Goal: Task Accomplishment & Management: Manage account settings

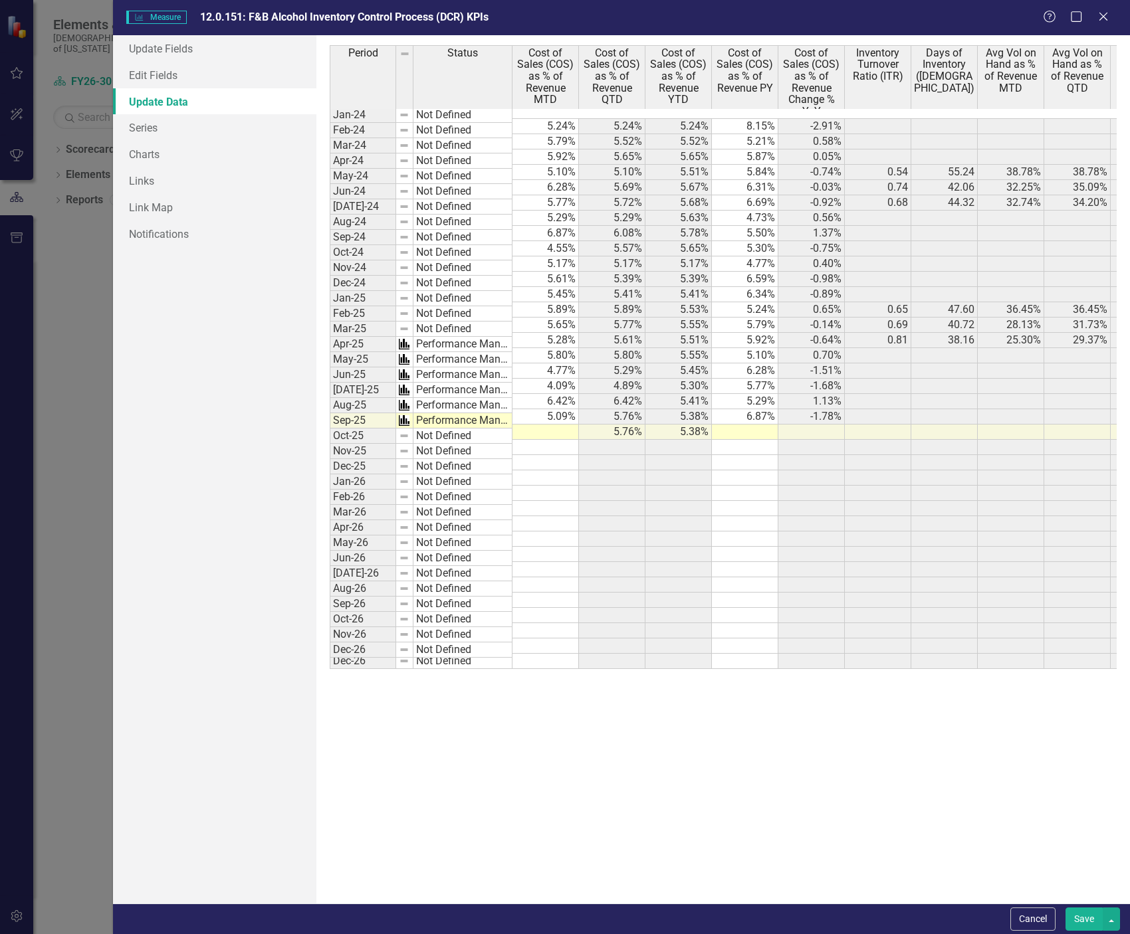
scroll to position [997, 0]
click at [1103, 21] on icon "Close" at bounding box center [1102, 16] width 17 height 13
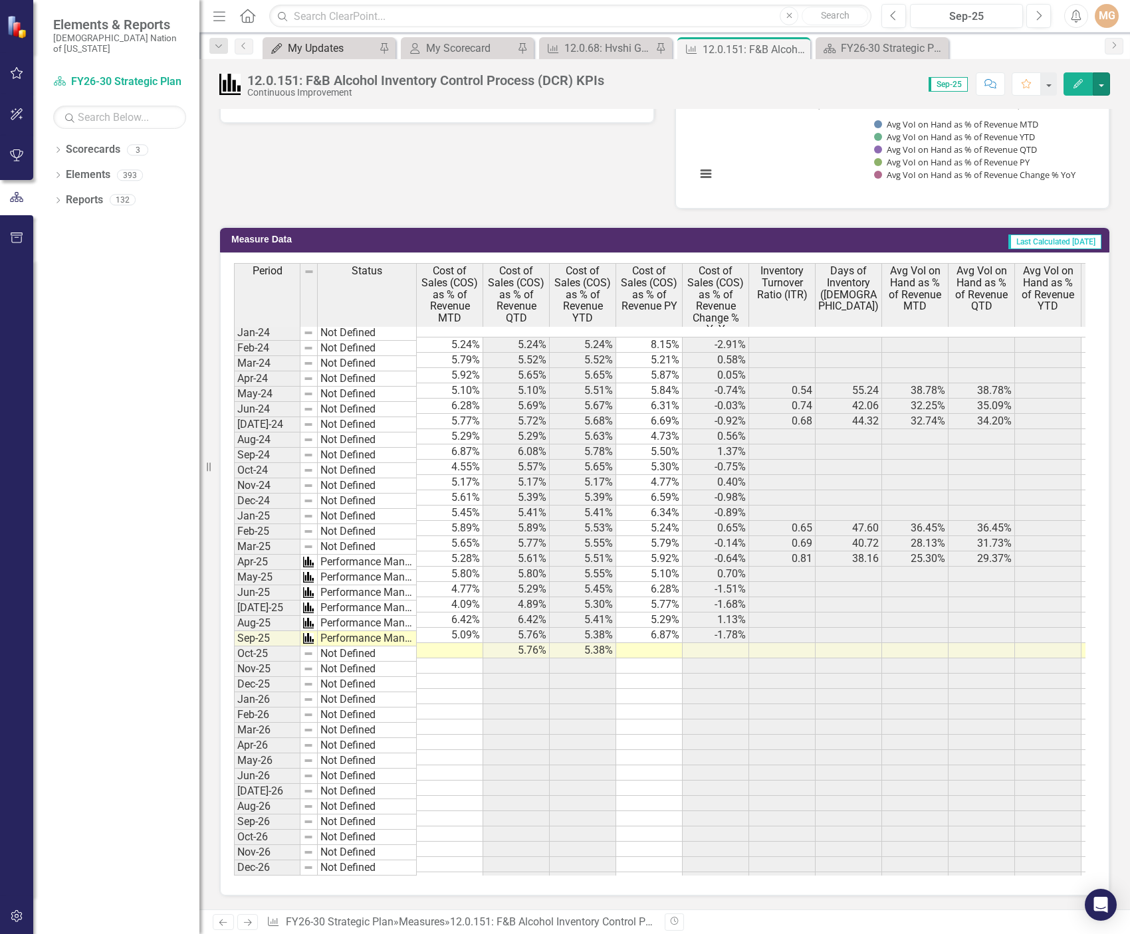
scroll to position [665, 0]
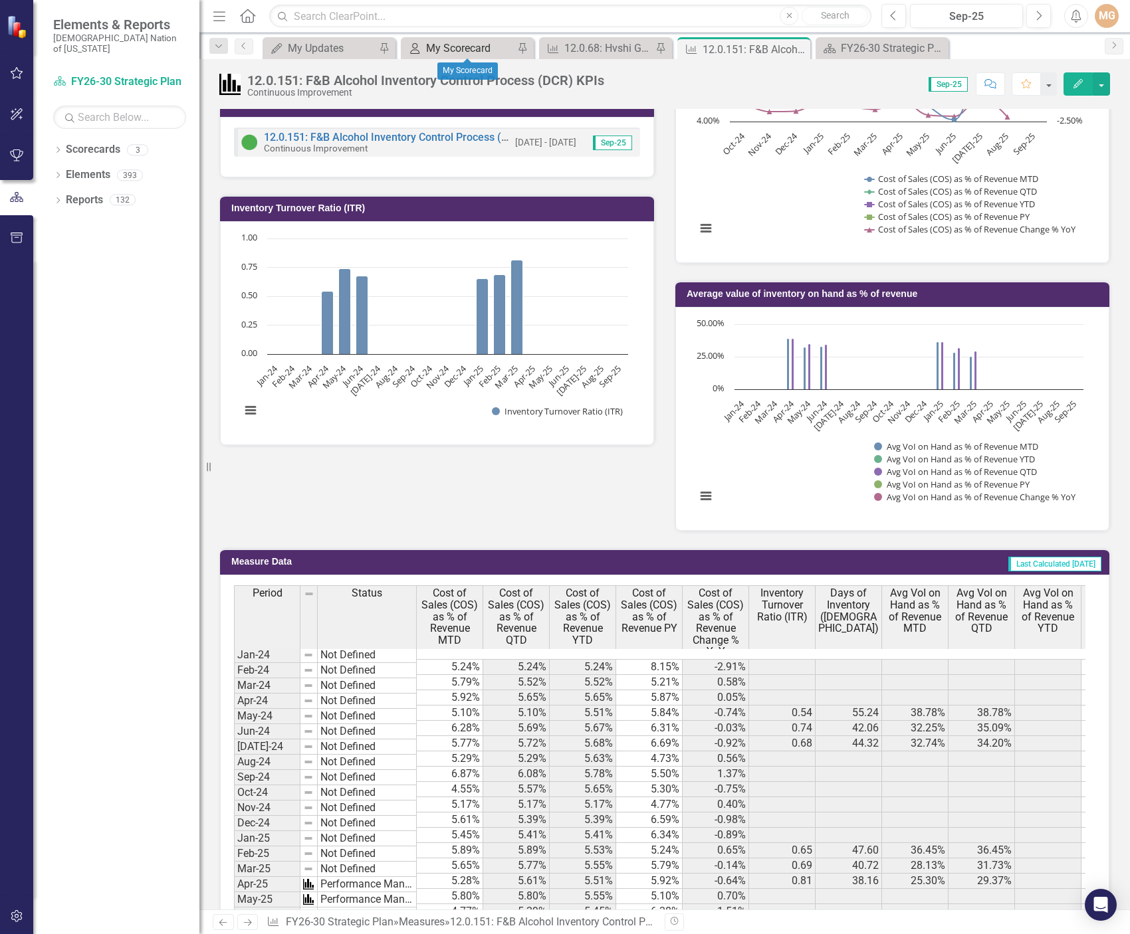
click at [452, 52] on div "My Scorecard" at bounding box center [470, 48] width 88 height 17
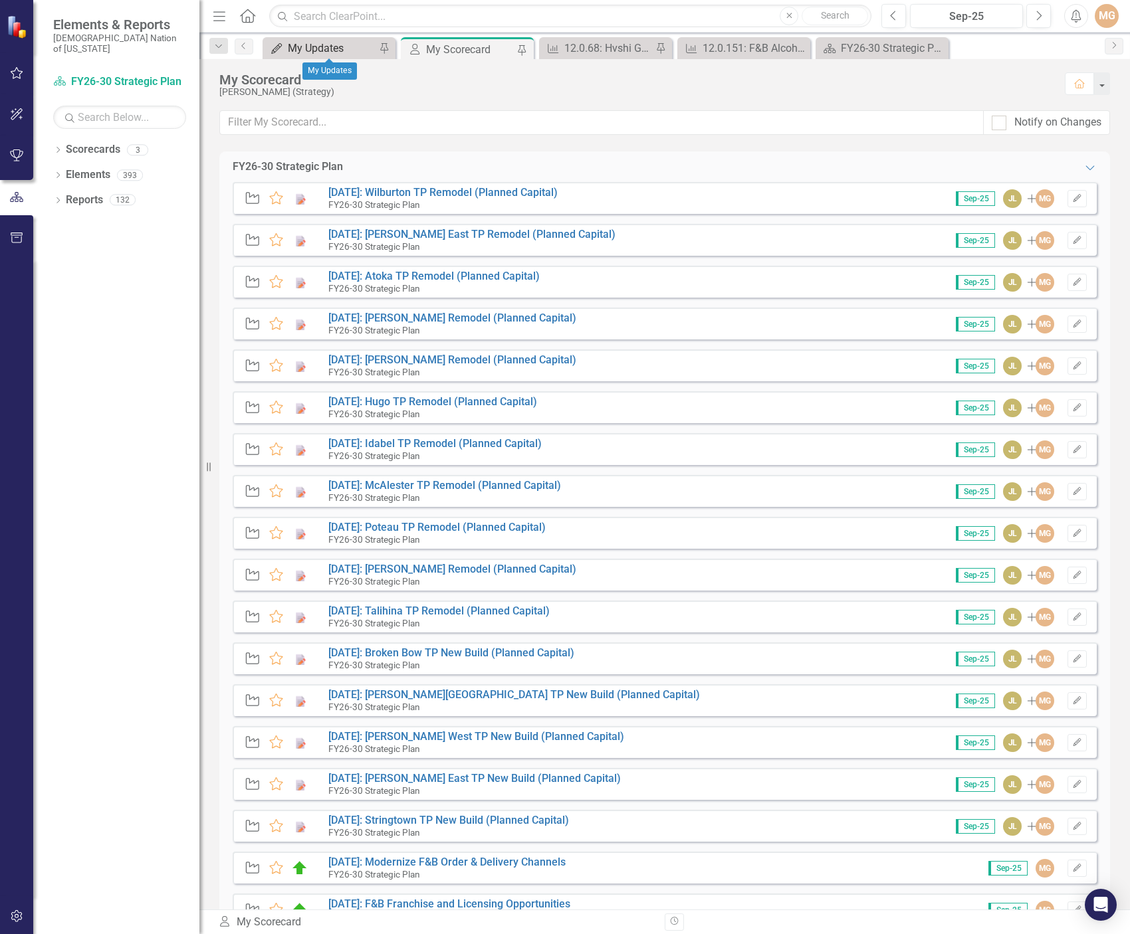
click at [344, 51] on div "My Updates" at bounding box center [332, 48] width 88 height 17
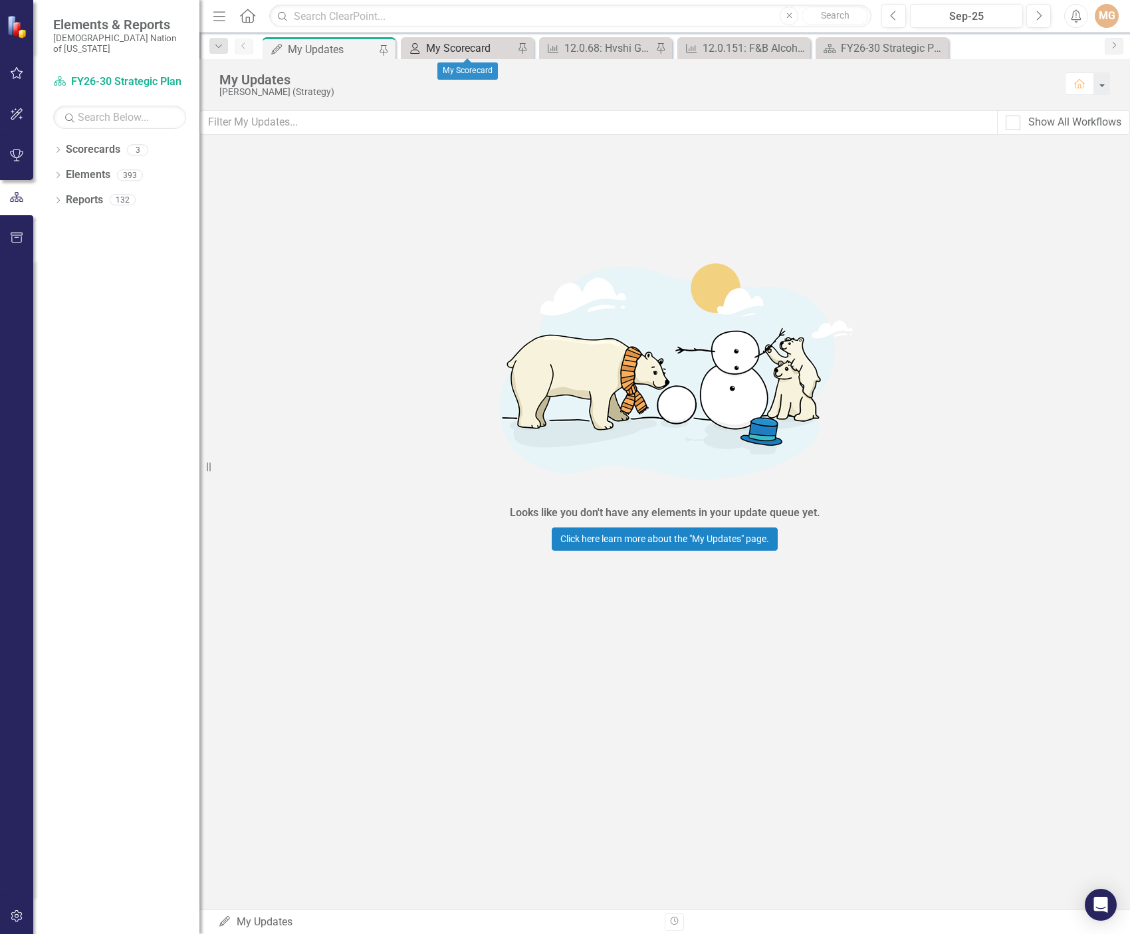
click at [477, 51] on div "My Scorecard" at bounding box center [470, 48] width 88 height 17
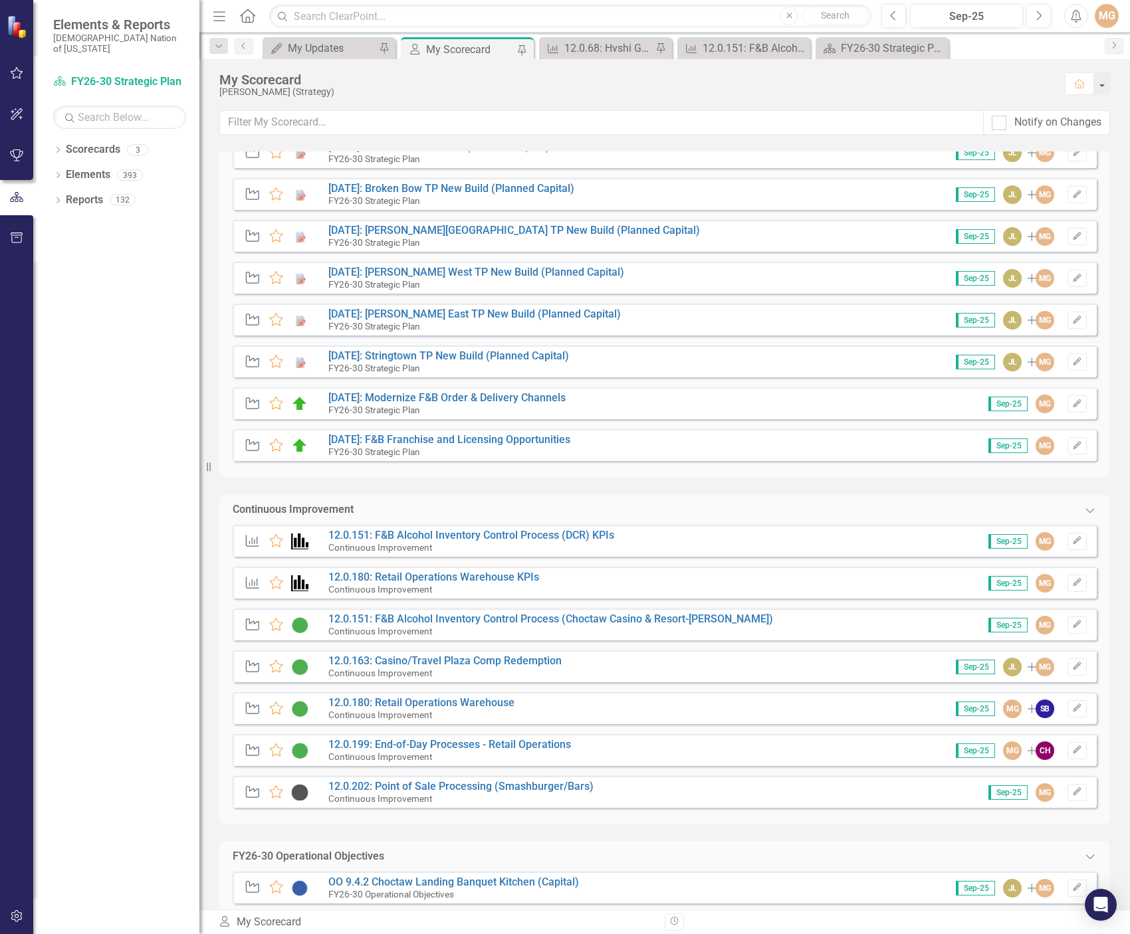
scroll to position [465, 0]
click at [502, 624] on link "12.0.151: F&B Alcohol Inventory Control Process (Choctaw Casino & Resort-[PERSO…" at bounding box center [550, 618] width 445 height 13
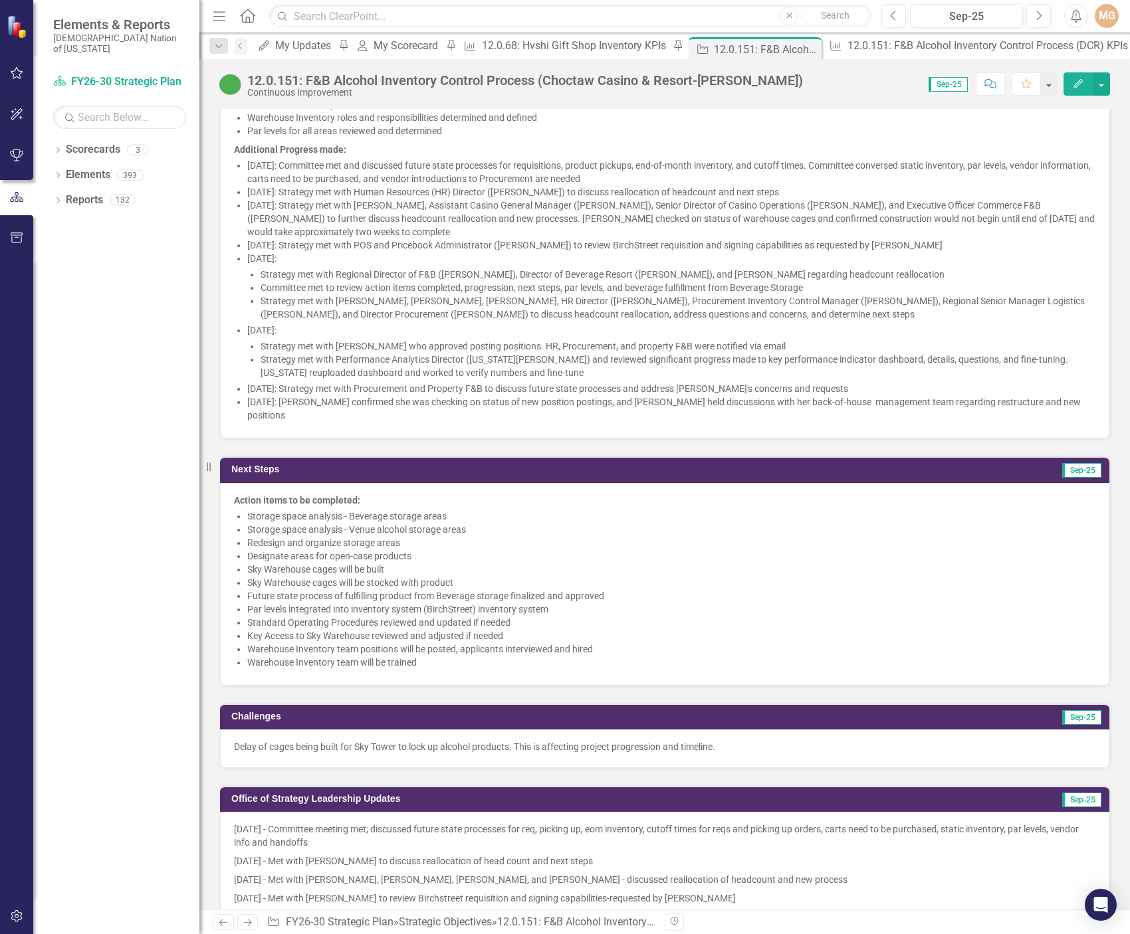
scroll to position [1329, 0]
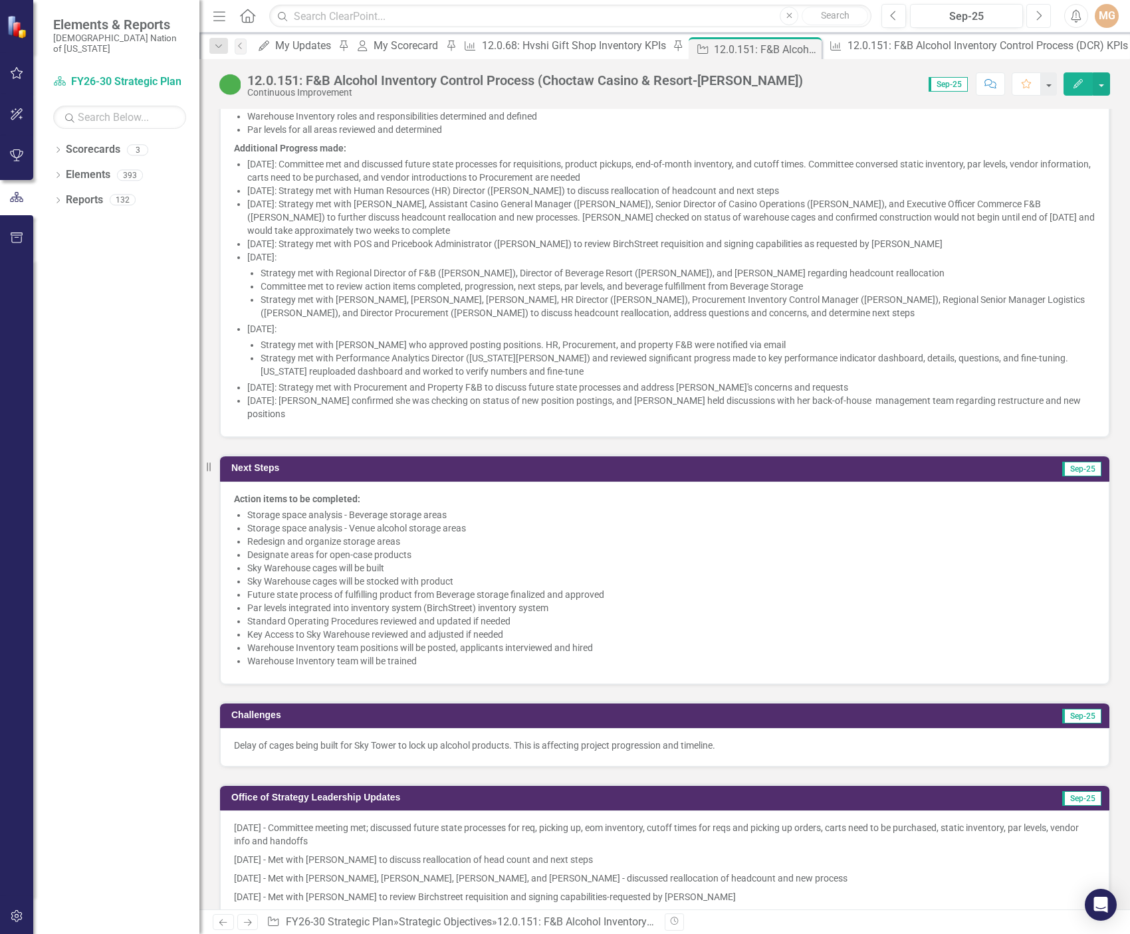
click at [1040, 19] on icon "Next" at bounding box center [1038, 16] width 7 height 12
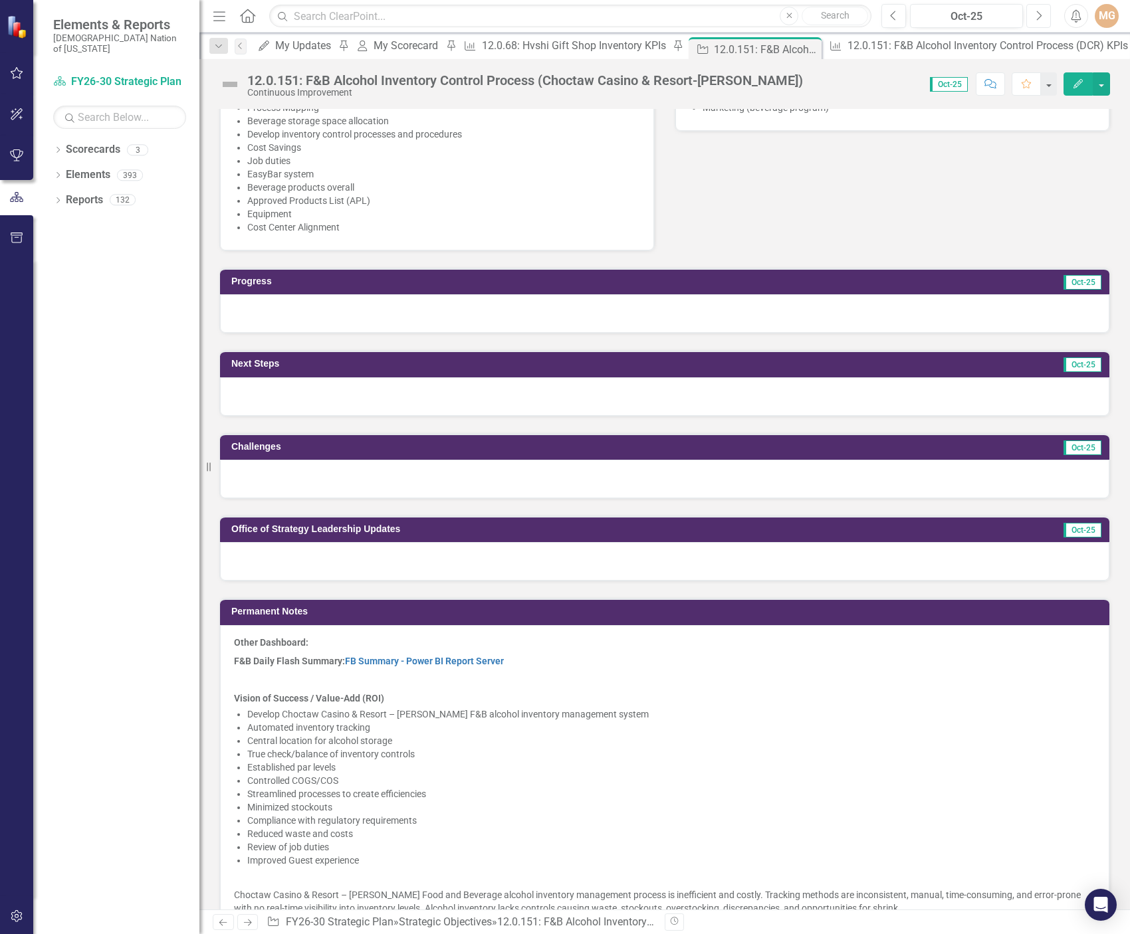
scroll to position [997, 0]
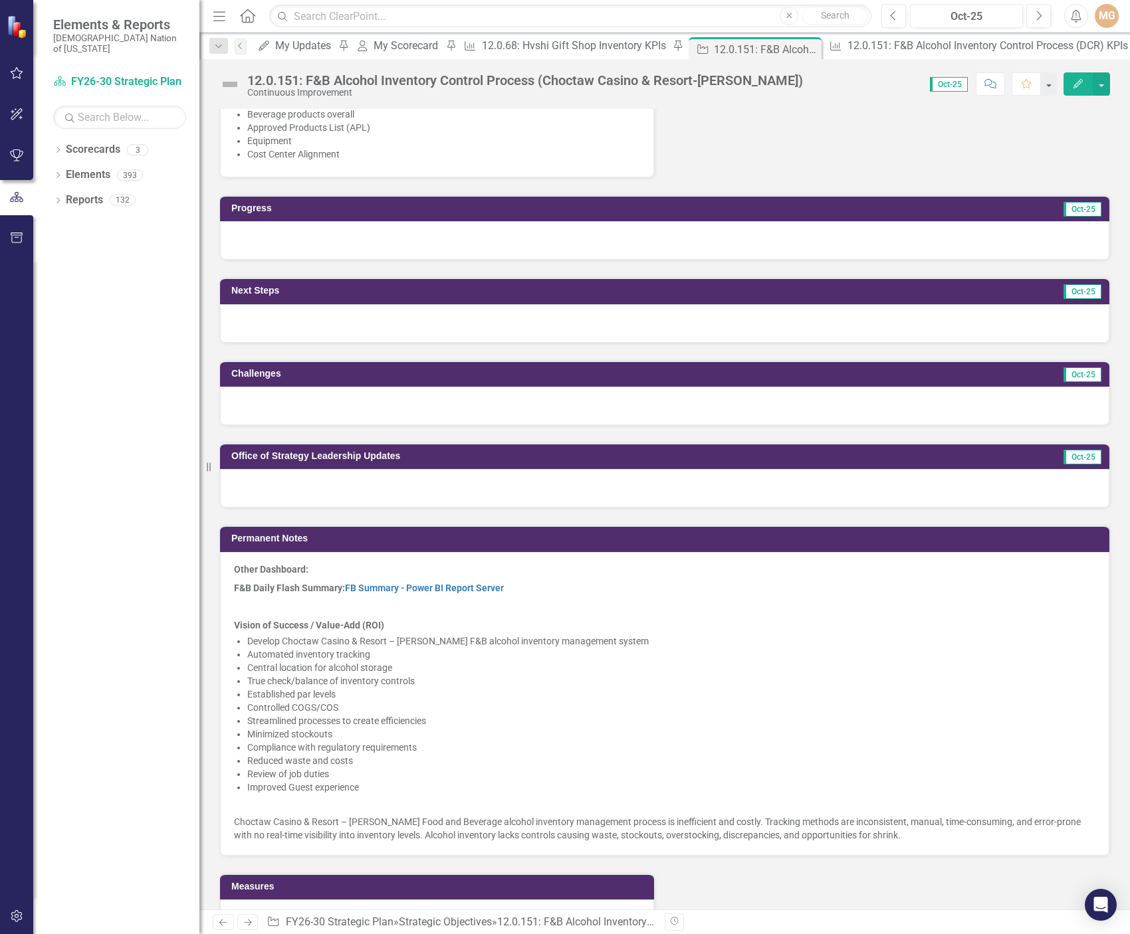
click at [331, 491] on div at bounding box center [664, 488] width 889 height 39
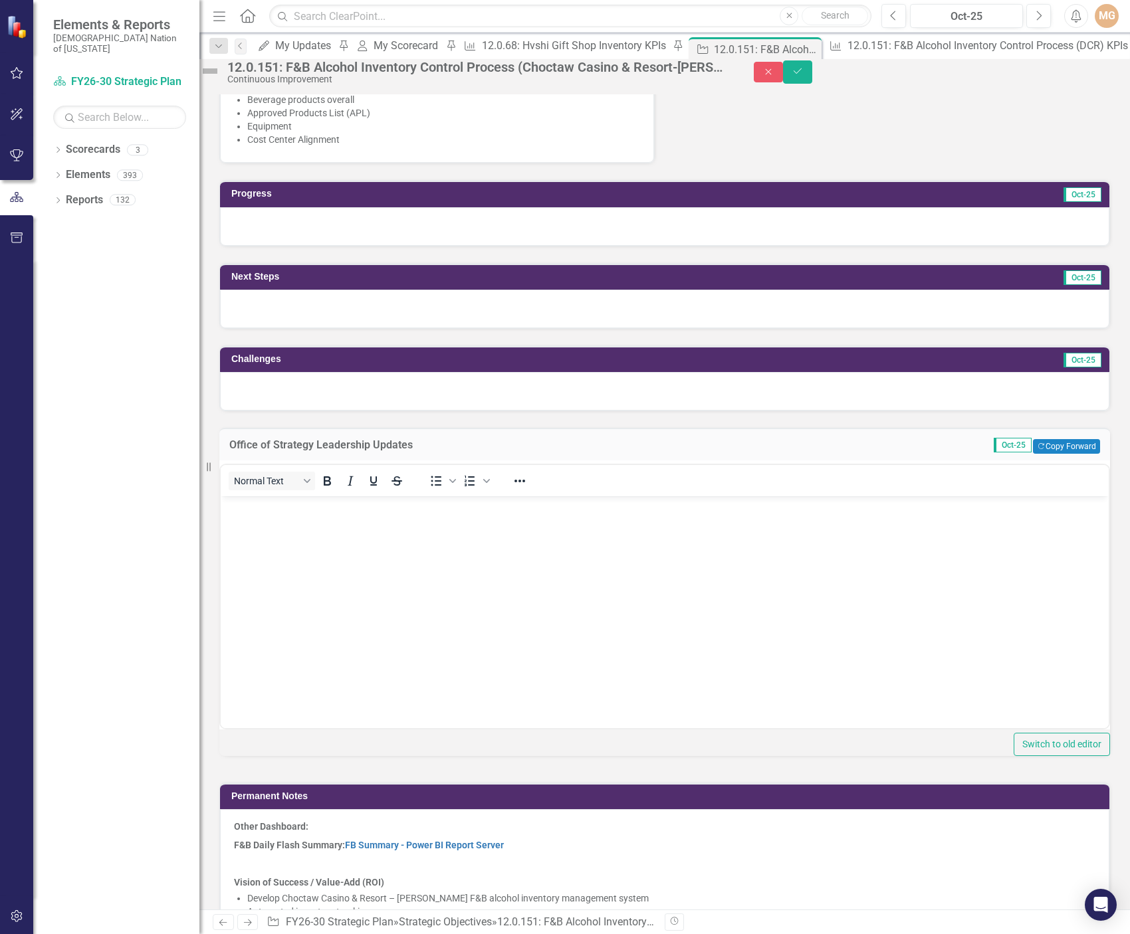
scroll to position [0, 0]
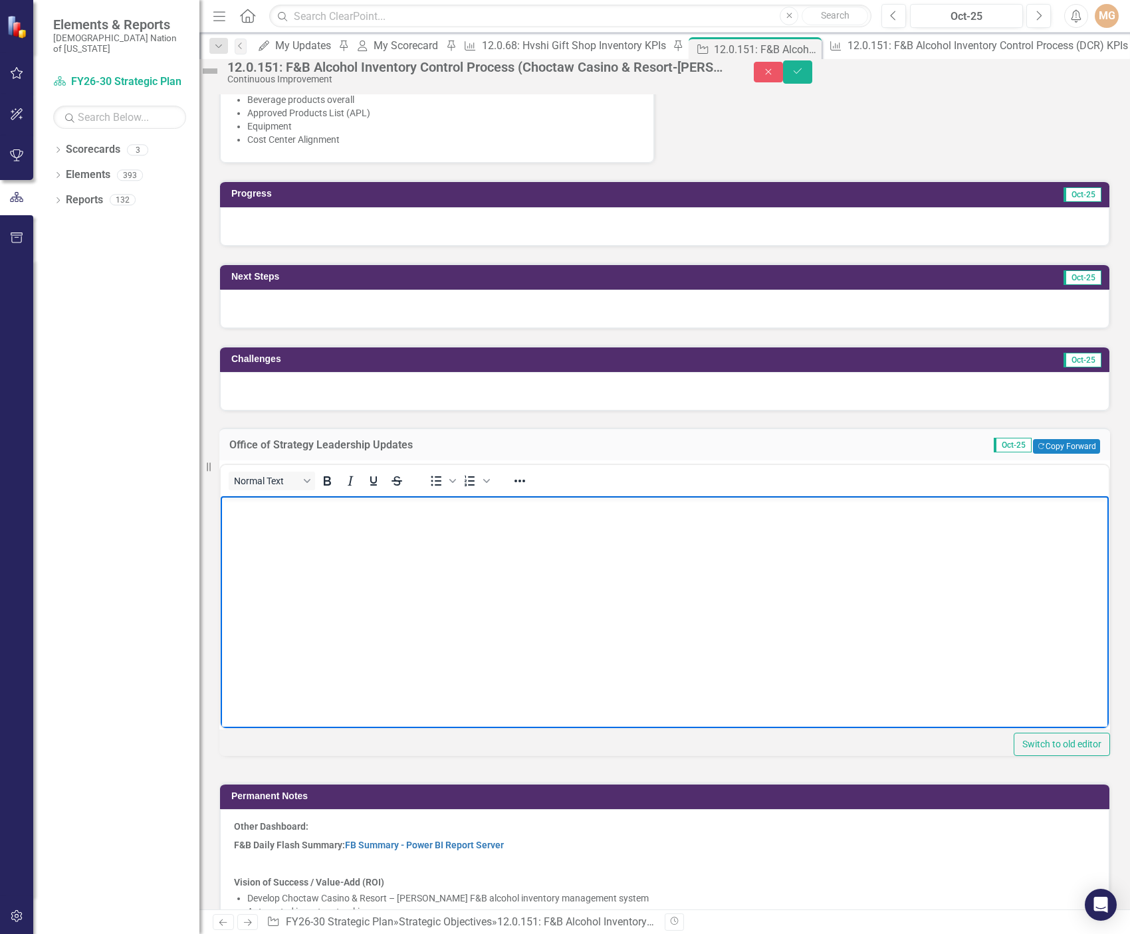
click at [358, 539] on body "Rich Text Area. Press ALT-0 for help." at bounding box center [665, 595] width 888 height 199
click at [375, 511] on p "[DATE]: Committee Met" at bounding box center [664, 507] width 881 height 16
drag, startPoint x: 259, startPoint y: 505, endPoint x: 236, endPoint y: 506, distance: 23.3
click at [236, 506] on p "[DATE]: Committee Met" at bounding box center [664, 507] width 881 height 16
click at [264, 533] on p "10.9-" at bounding box center [664, 534] width 881 height 16
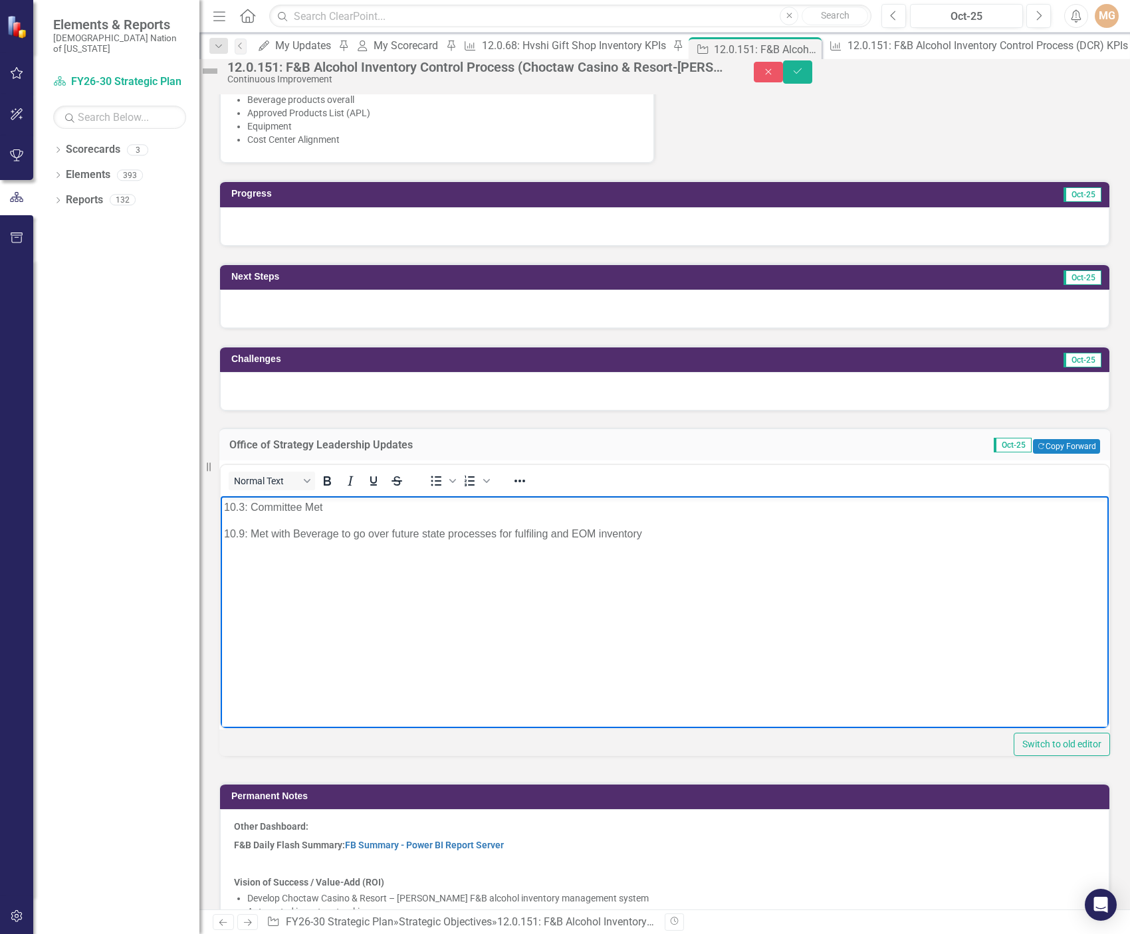
click at [533, 532] on p "10.9: Met with Beverage to go over future state processes for fulfiling and EOM…" at bounding box center [664, 534] width 881 height 16
click at [657, 544] on body "10.3: Committee Met 10.9: Met with Beverage to go over future state processes f…" at bounding box center [665, 595] width 888 height 199
click at [803, 74] on icon "Save" at bounding box center [797, 70] width 12 height 9
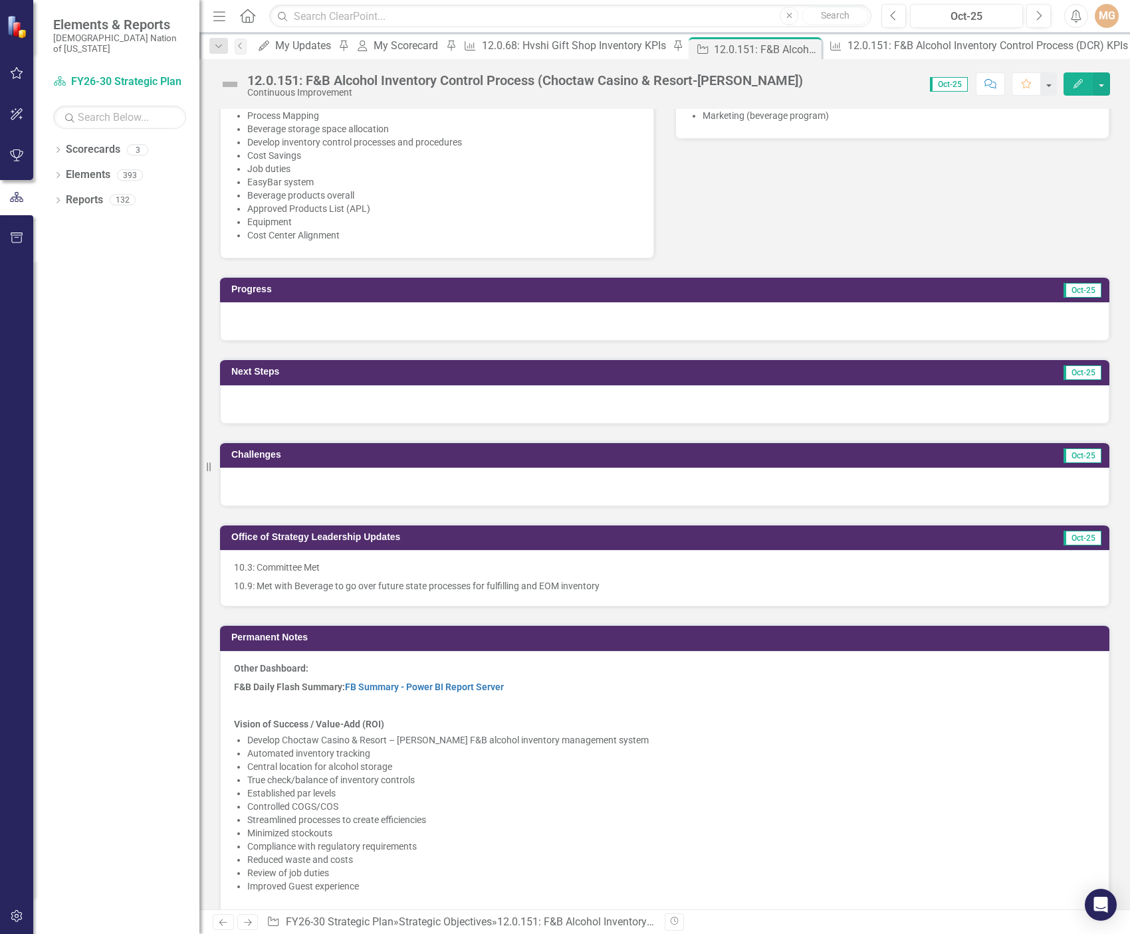
scroll to position [930, 0]
